Goal: Task Accomplishment & Management: Complete application form

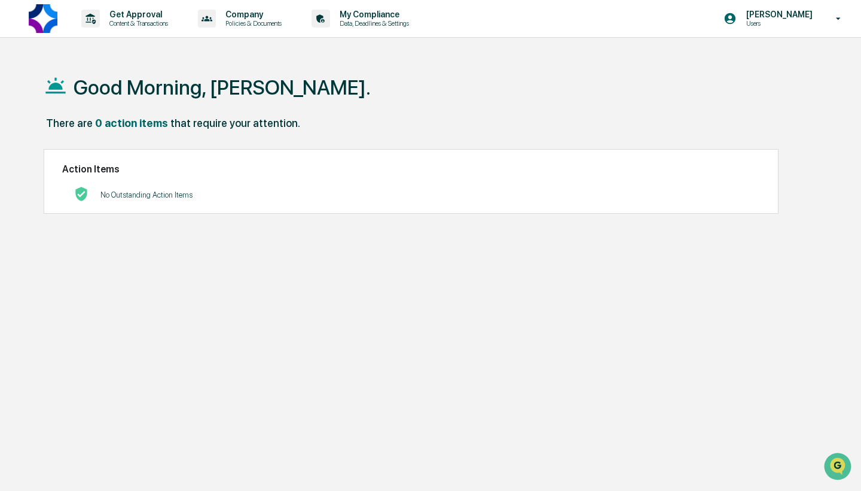
click at [783, 19] on p "[PERSON_NAME]" at bounding box center [778, 15] width 82 height 10
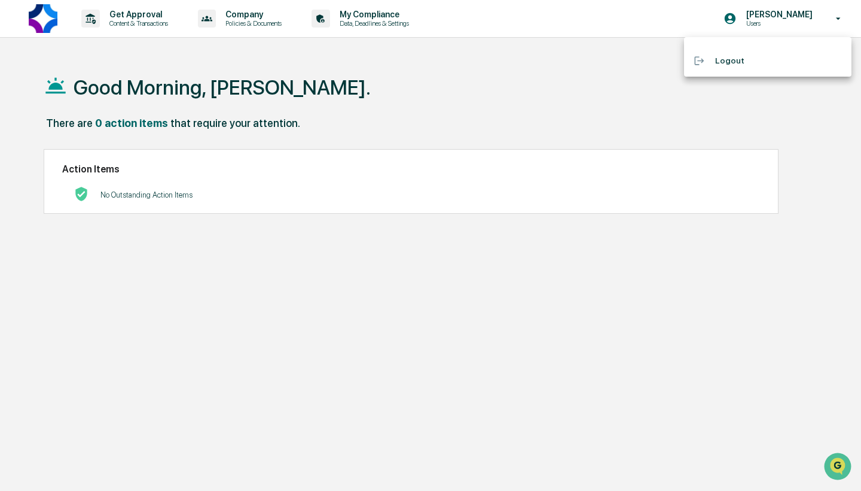
click at [351, 73] on div at bounding box center [430, 245] width 861 height 491
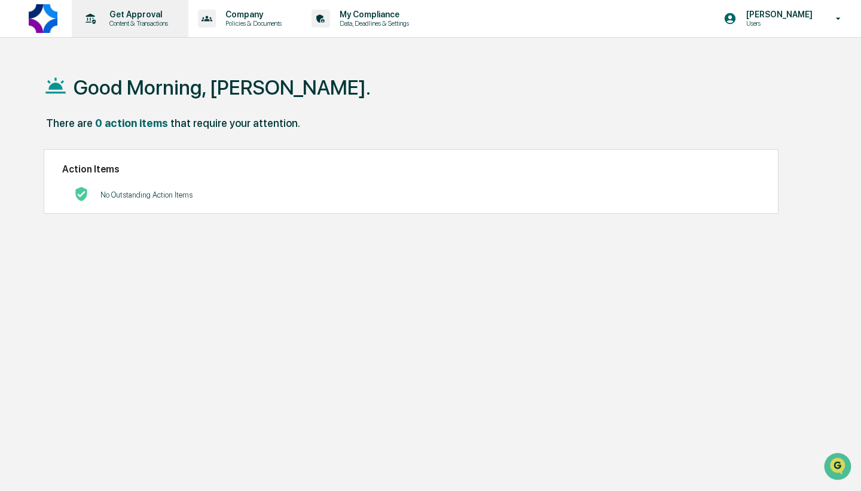
click at [127, 17] on p "Get Approval" at bounding box center [137, 15] width 74 height 10
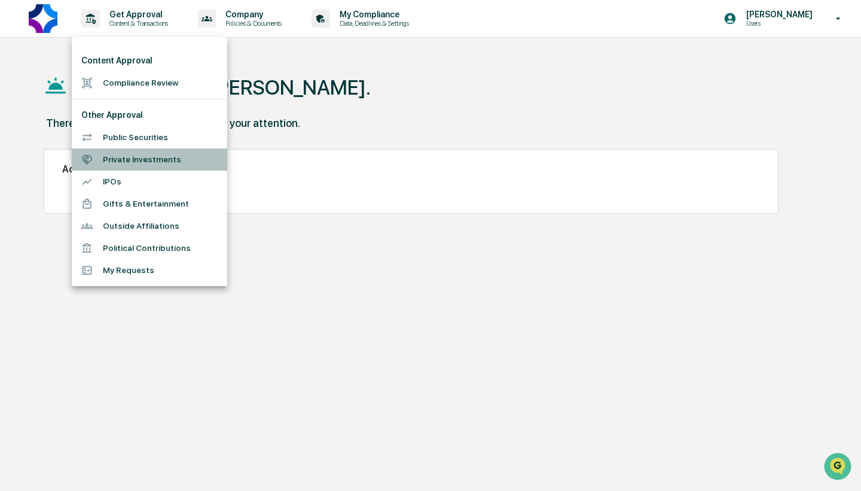
click at [138, 160] on li "Private Investments" at bounding box center [150, 159] width 156 height 22
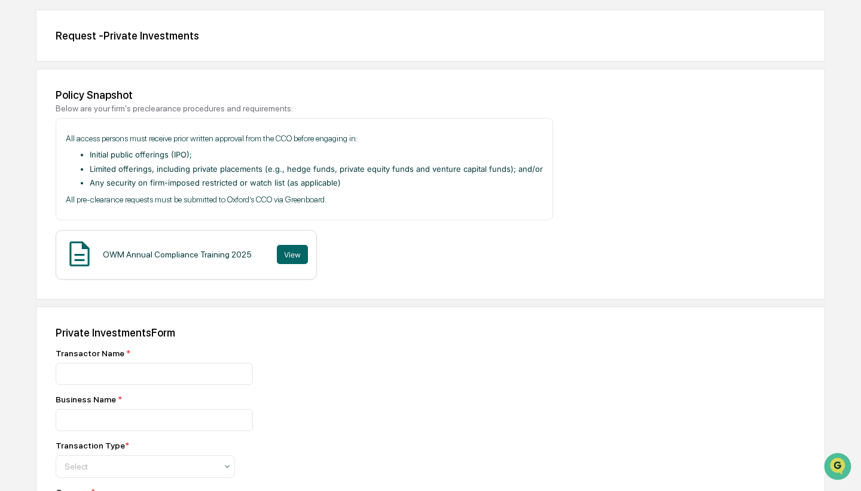
scroll to position [111, 0]
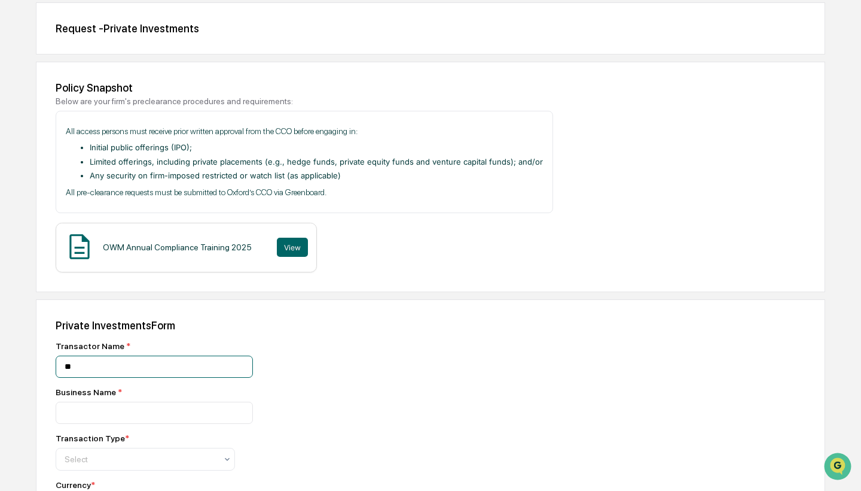
type input "*"
type input "**********"
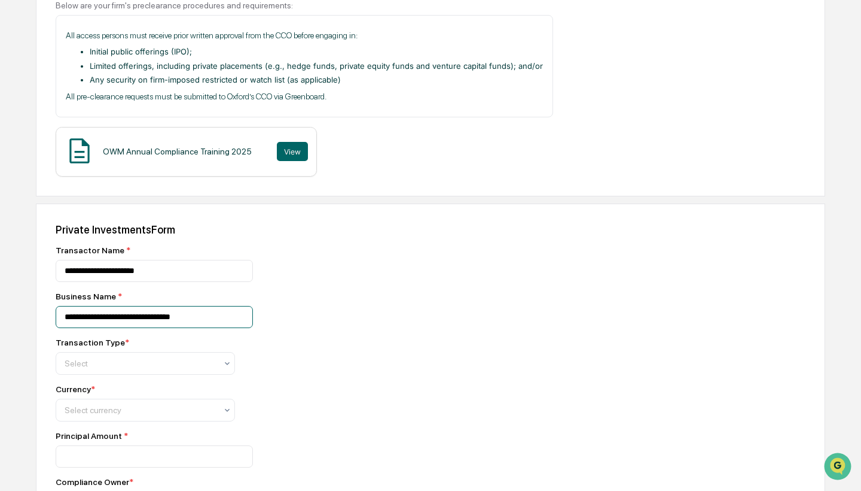
scroll to position [216, 0]
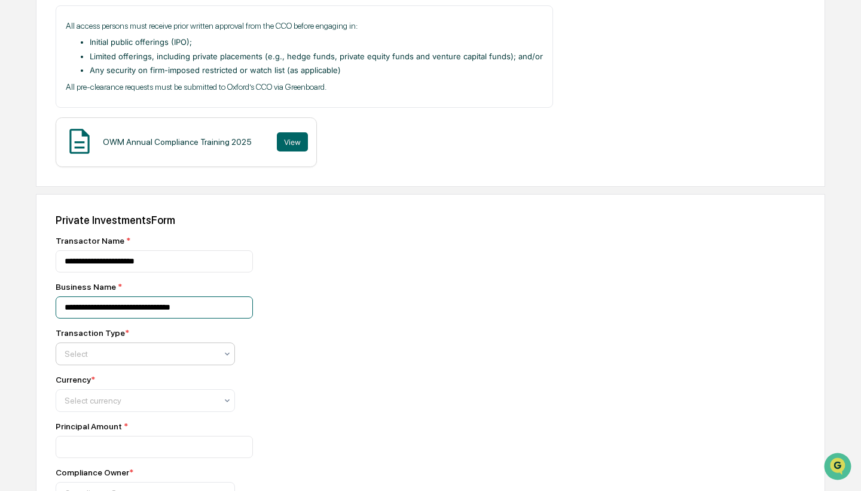
type input "**********"
click at [116, 349] on div at bounding box center [141, 354] width 152 height 12
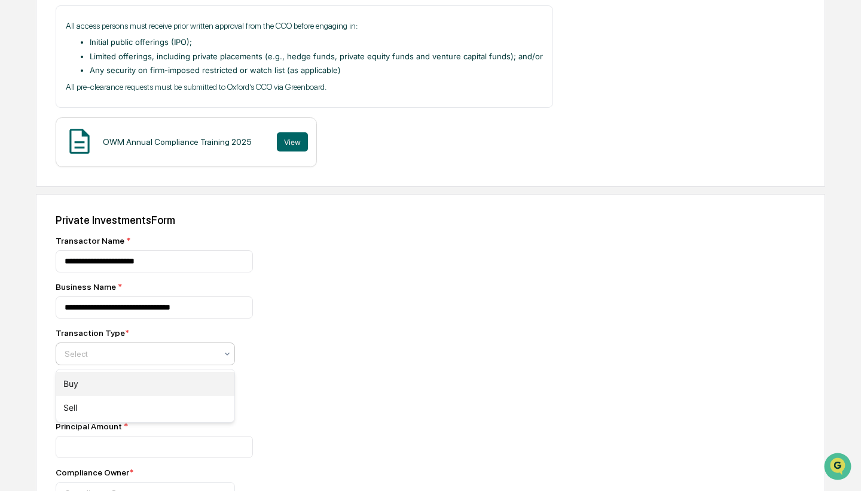
click at [89, 387] on div "Buy" at bounding box center [145, 384] width 178 height 24
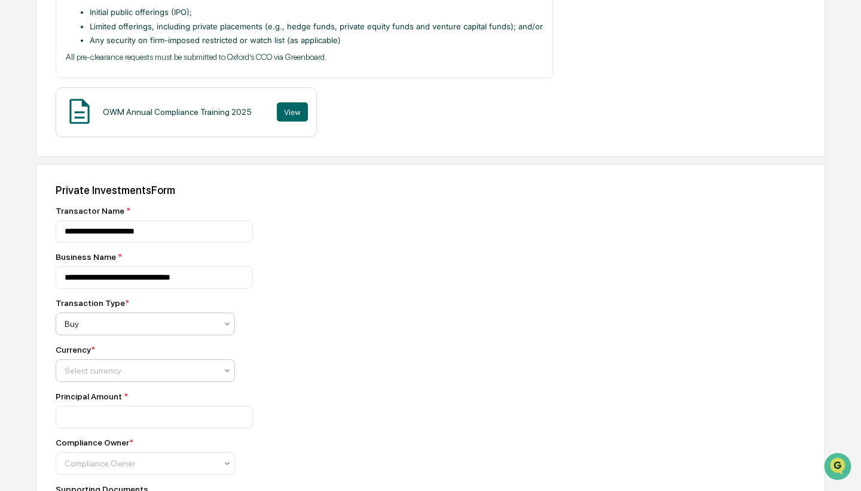
scroll to position [262, 0]
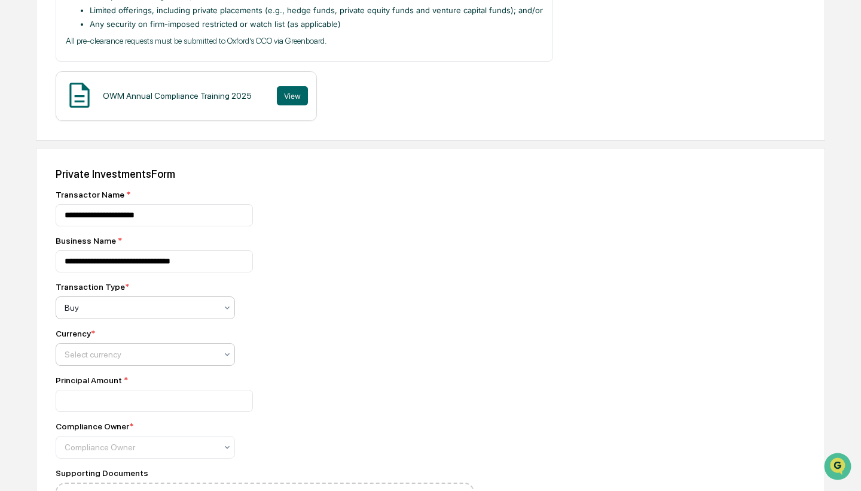
click at [114, 360] on div at bounding box center [141, 354] width 152 height 12
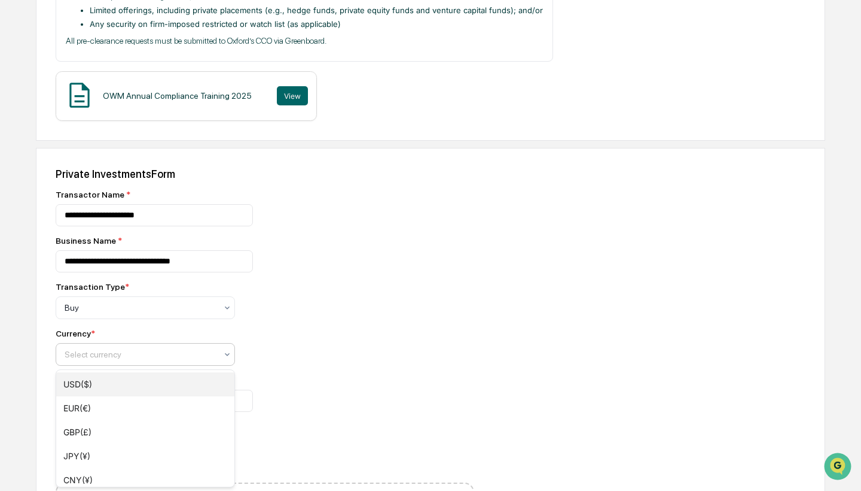
click at [86, 386] on div "USD($)" at bounding box center [145, 384] width 178 height 24
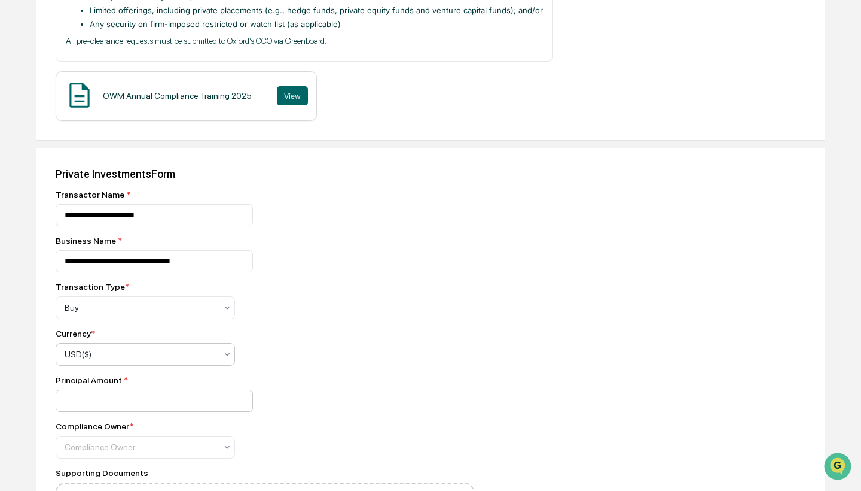
scroll to position [325, 0]
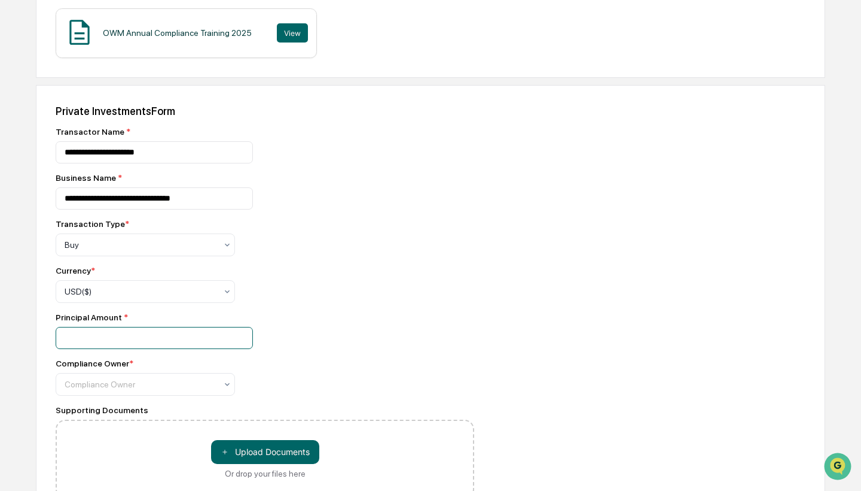
click at [128, 337] on input "number" at bounding box center [154, 338] width 197 height 22
type input "*"
click at [394, 349] on div at bounding box center [265, 338] width 419 height 22
click at [102, 388] on div "Compliance Owner" at bounding box center [141, 384] width 152 height 10
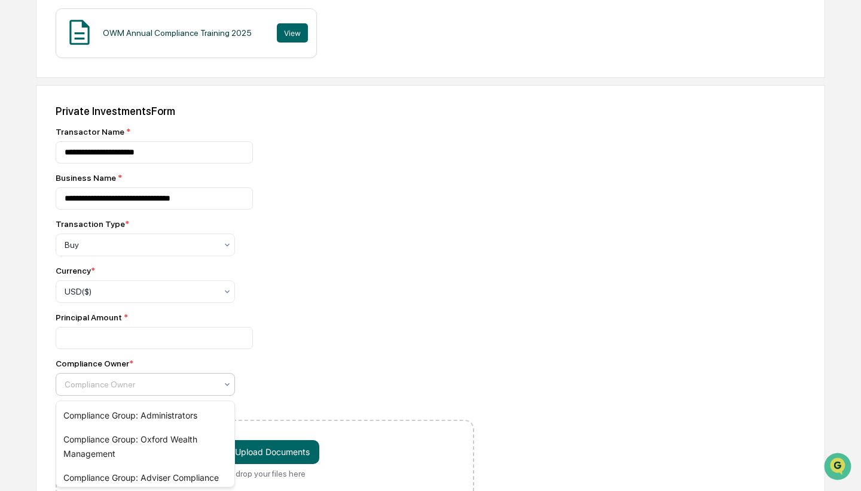
click at [377, 339] on div at bounding box center [265, 338] width 419 height 22
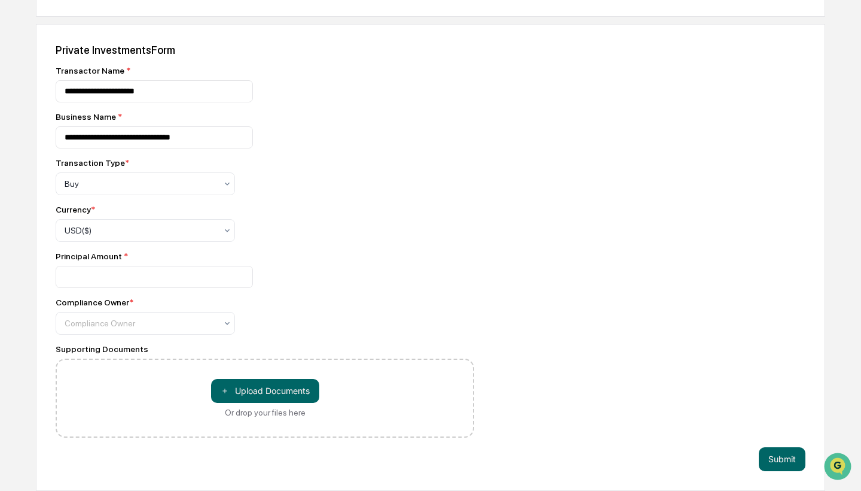
scroll to position [388, 0]
click at [160, 326] on div at bounding box center [141, 323] width 152 height 12
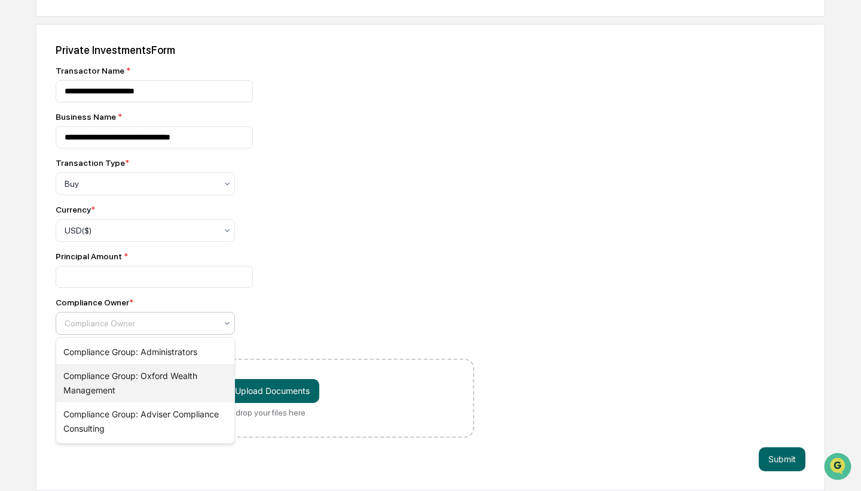
click at [105, 386] on div "Compliance Group: Oxford Wealth Management" at bounding box center [145, 383] width 178 height 38
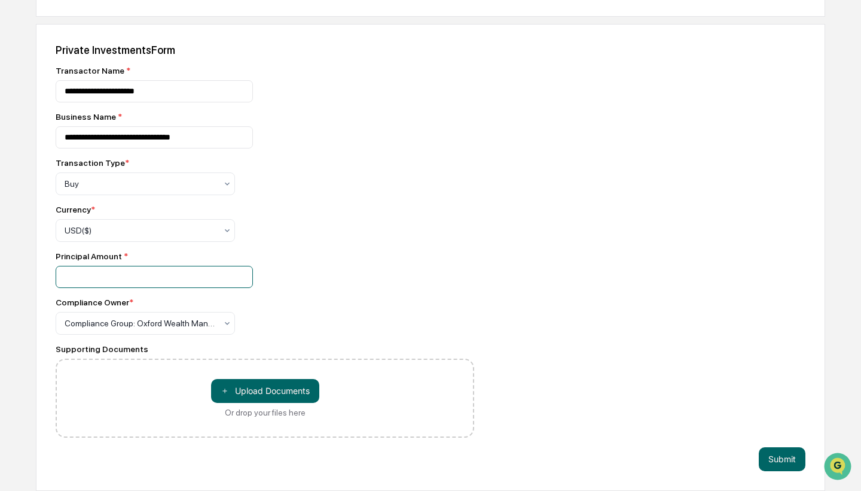
click at [130, 273] on input "number" at bounding box center [154, 277] width 197 height 22
click at [397, 298] on div "Compliance Owner *" at bounding box center [265, 302] width 419 height 10
click at [176, 316] on div "Compliance Group: Oxford Wealth Management" at bounding box center [141, 323] width 164 height 17
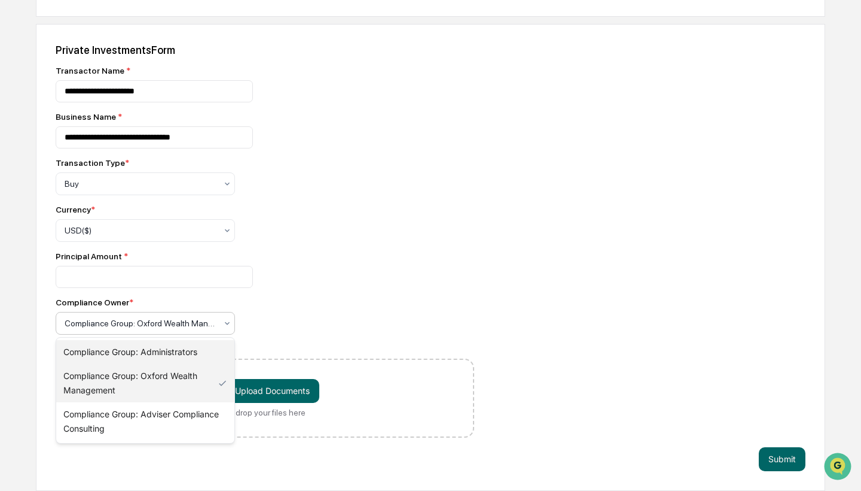
click at [145, 354] on div "Compliance Group: Administrators" at bounding box center [145, 352] width 178 height 24
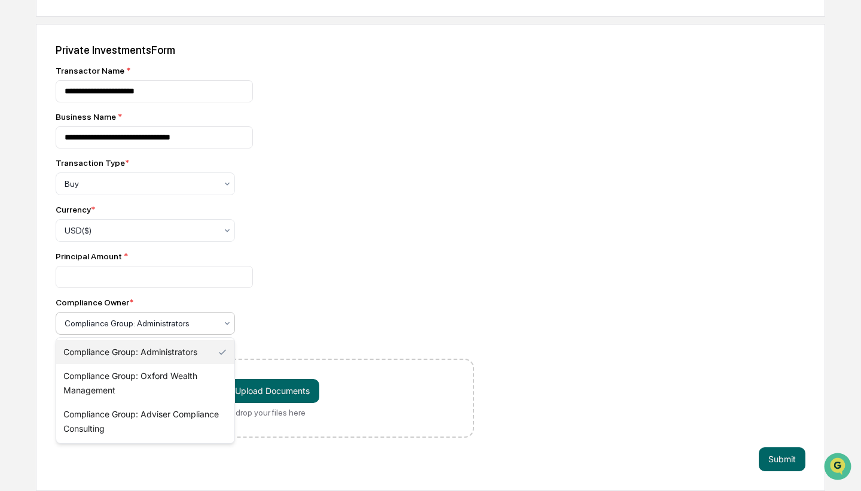
click at [148, 324] on div "Compliance Group: Administrators" at bounding box center [141, 323] width 152 height 10
click at [139, 419] on div "Compliance Group: Adviser Compliance Consulting" at bounding box center [145, 421] width 178 height 38
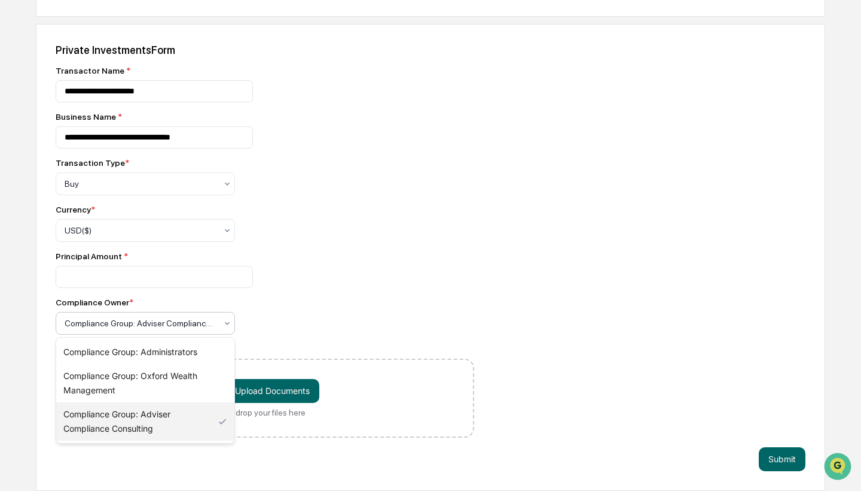
click at [171, 322] on div "Compliance Group: Adviser Compliance Consulting" at bounding box center [141, 323] width 152 height 10
click at [139, 348] on div "Compliance Group: Administrators" at bounding box center [145, 352] width 178 height 24
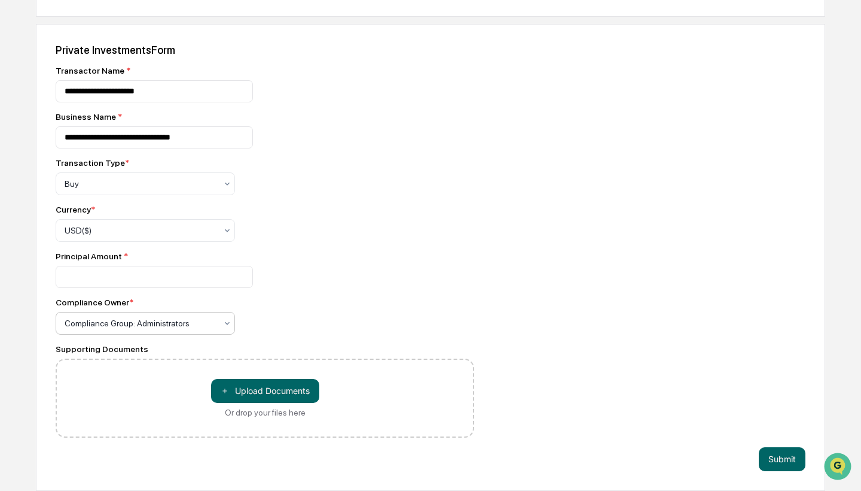
click at [371, 245] on div "**********" at bounding box center [265, 252] width 419 height 372
click at [257, 395] on button "＋ Upload Documents" at bounding box center [265, 391] width 108 height 24
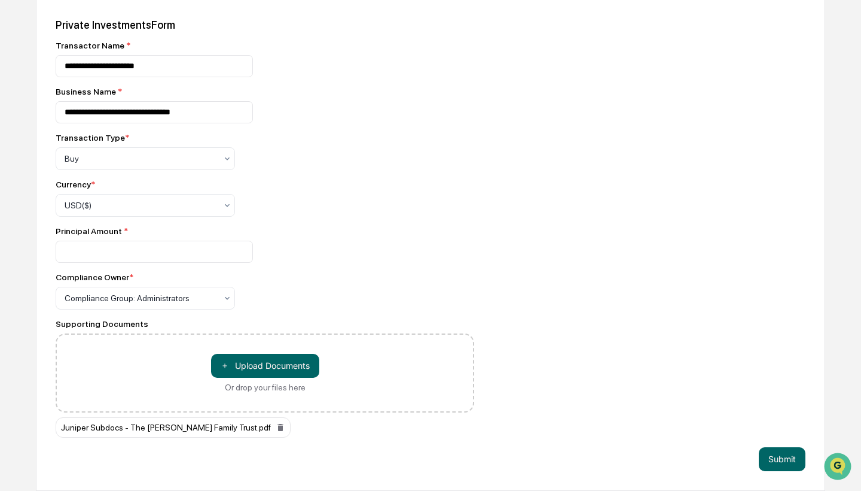
scroll to position [413, 0]
click at [221, 298] on div "Compliance Group: Administrators" at bounding box center [141, 298] width 164 height 17
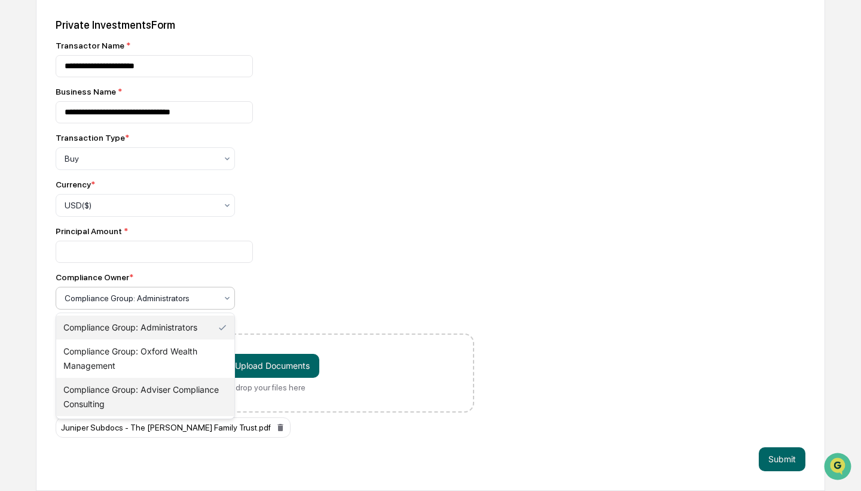
click at [109, 391] on div "Compliance Group: Adviser Compliance Consulting" at bounding box center [145, 396] width 178 height 38
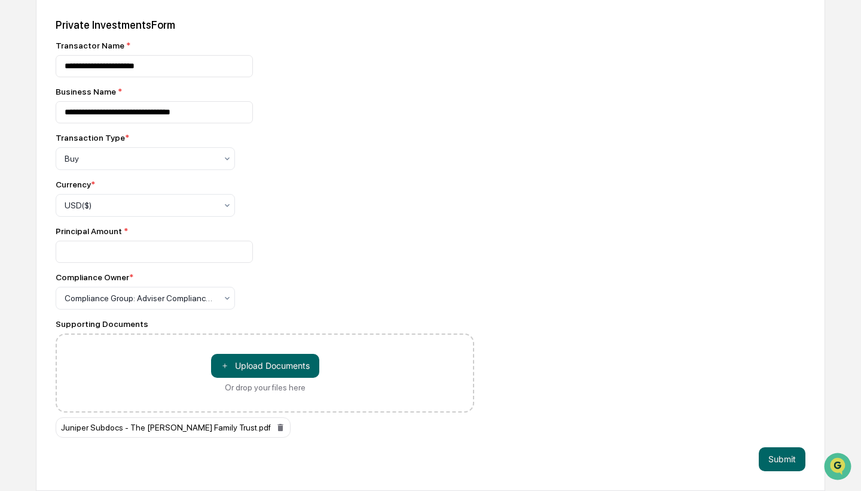
click at [373, 276] on div "Compliance Owner *" at bounding box center [265, 277] width 419 height 10
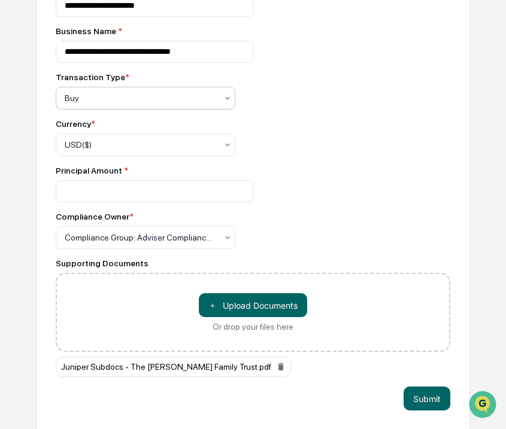
scroll to position [485, 0]
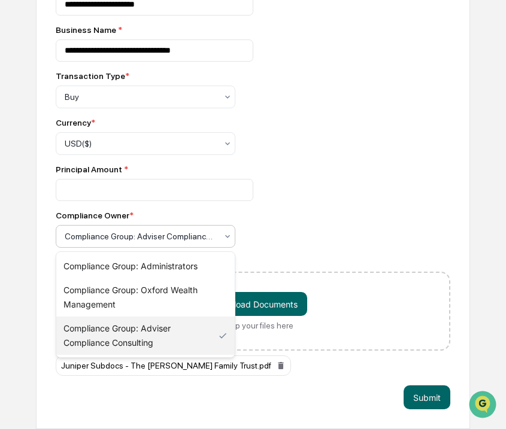
click at [171, 233] on div "Compliance Group: Adviser Compliance Consulting" at bounding box center [141, 237] width 152 height 10
click at [159, 342] on div "Compliance Group: Adviser Compliance Consulting" at bounding box center [145, 335] width 178 height 38
click at [201, 240] on div "Compliance Group: Adviser Compliance Consulting" at bounding box center [141, 237] width 152 height 10
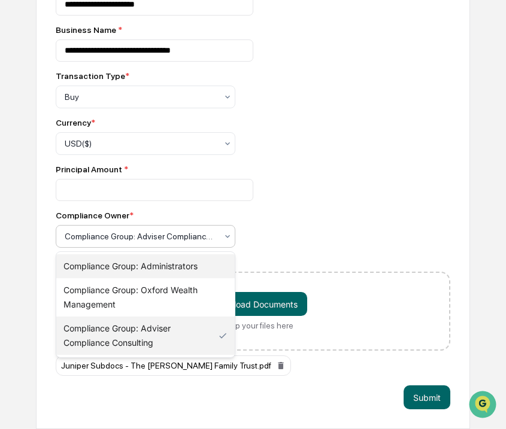
click at [166, 264] on div "Compliance Group: Administrators" at bounding box center [145, 266] width 178 height 24
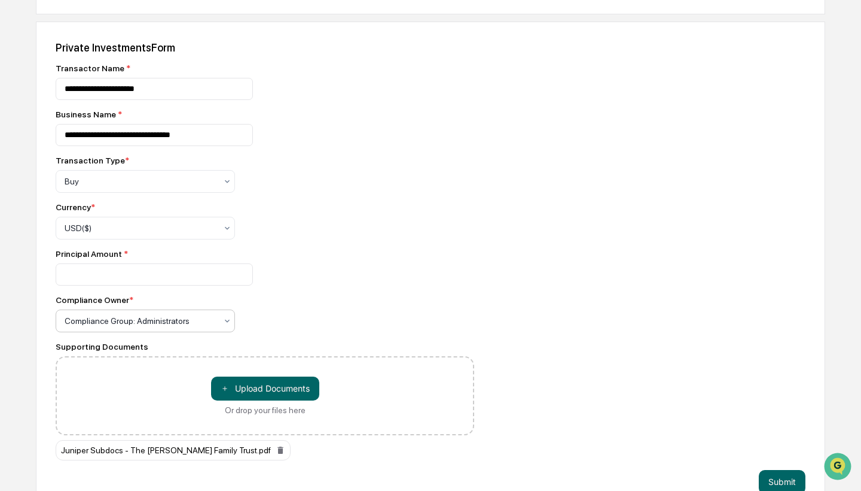
scroll to position [389, 0]
